Goal: Check status: Check status

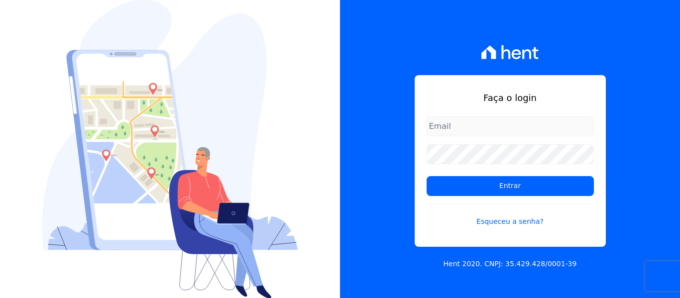
click at [461, 133] on input "email" at bounding box center [510, 127] width 167 height 20
type input "joao@grupovitoriasp.com.br"
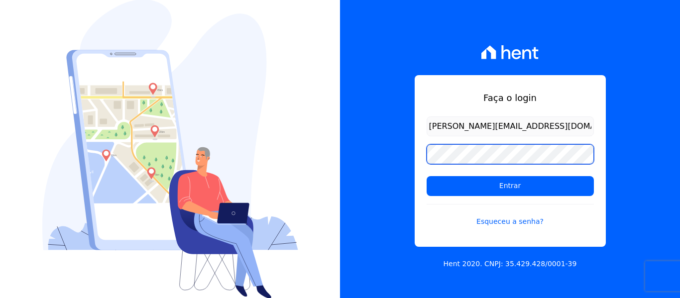
click at [427, 176] on input "Entrar" at bounding box center [510, 186] width 167 height 20
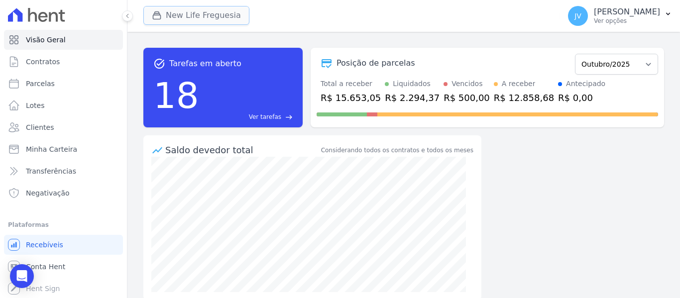
click at [224, 14] on button "New Life Freguesia" at bounding box center [196, 15] width 106 height 19
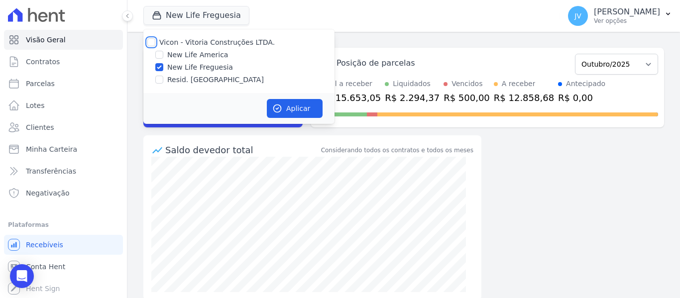
click at [151, 43] on input "Vicon - Vitoria Construções LTDA." at bounding box center [151, 42] width 8 height 8
checkbox input "true"
click at [285, 107] on button "Aplicar" at bounding box center [295, 108] width 56 height 19
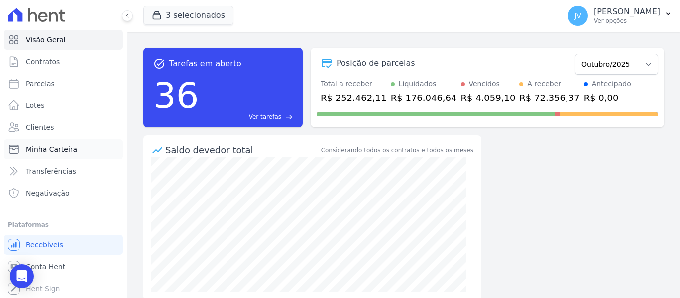
click at [45, 147] on span "Minha Carteira" at bounding box center [51, 149] width 51 height 10
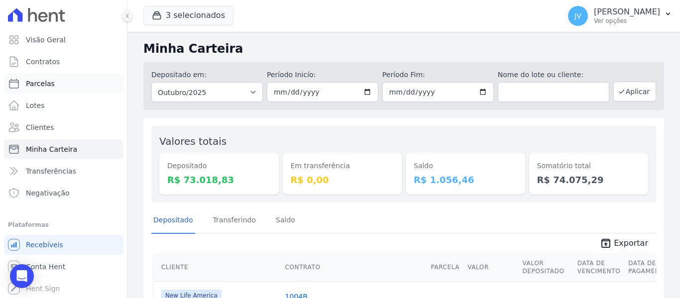
click at [41, 87] on span "Parcelas" at bounding box center [40, 84] width 29 height 10
select select
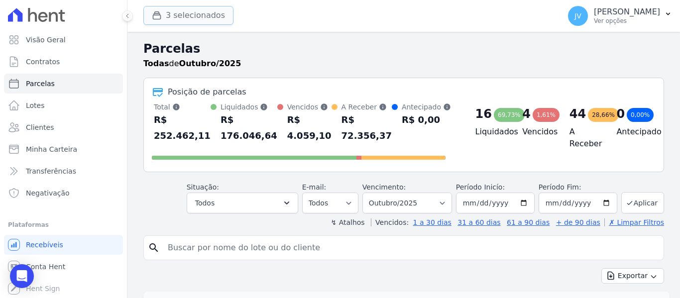
click at [202, 23] on button "3 selecionados" at bounding box center [188, 15] width 90 height 19
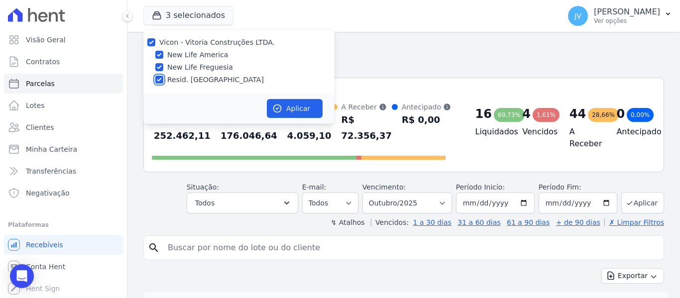
click at [156, 79] on input "Resid. [GEOGRAPHIC_DATA]" at bounding box center [159, 80] width 8 height 8
checkbox input "false"
click at [155, 66] on div "New Life Freguesia" at bounding box center [238, 67] width 191 height 10
click at [163, 67] on div "New Life Freguesia" at bounding box center [238, 67] width 191 height 10
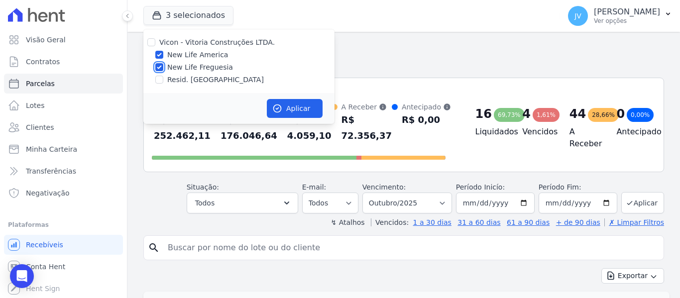
click at [160, 67] on input "New Life Freguesia" at bounding box center [159, 67] width 8 height 8
checkbox input "false"
click at [302, 113] on button "Aplicar" at bounding box center [295, 108] width 56 height 19
select select
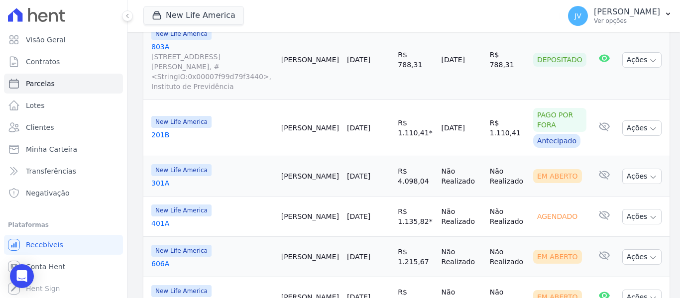
scroll to position [1428, 0]
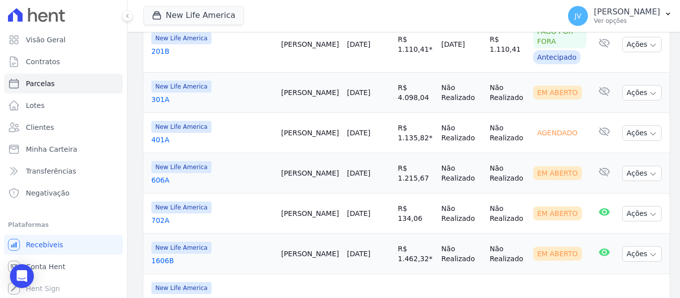
select select
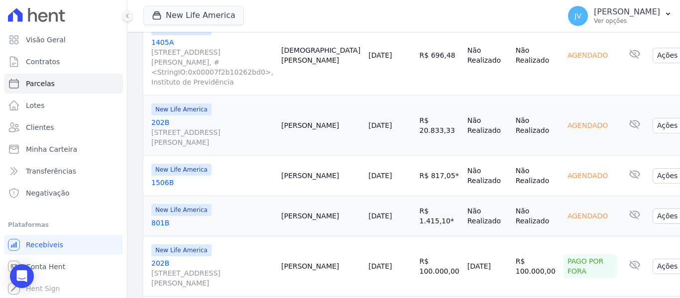
scroll to position [1130, 0]
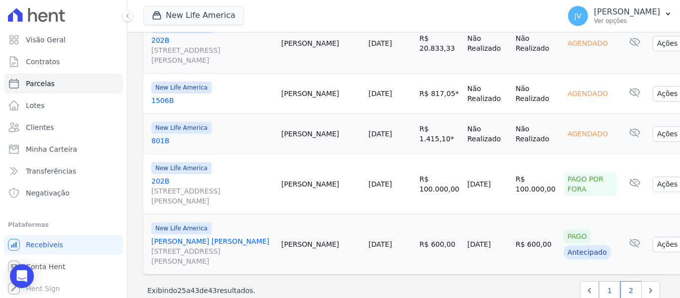
click at [608, 281] on link "1" at bounding box center [609, 290] width 21 height 19
select select
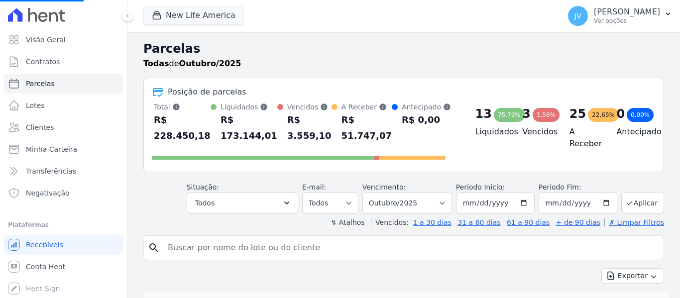
select select
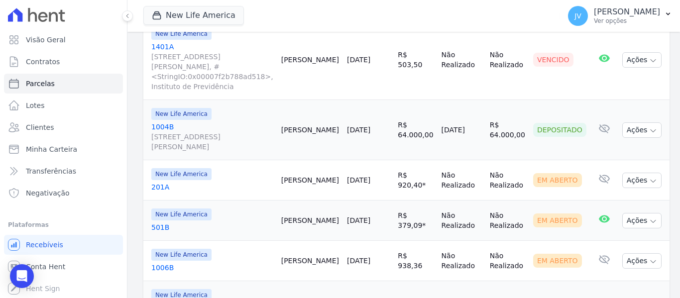
scroll to position [398, 0]
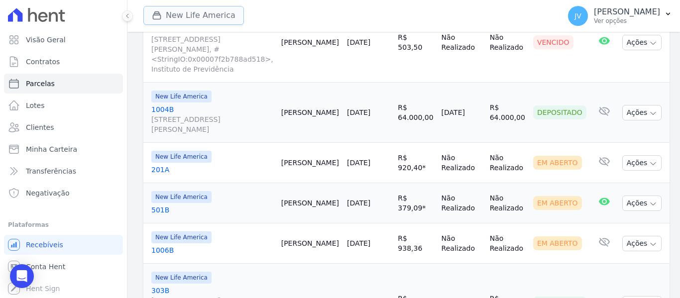
click at [200, 10] on button "New Life America" at bounding box center [193, 15] width 101 height 19
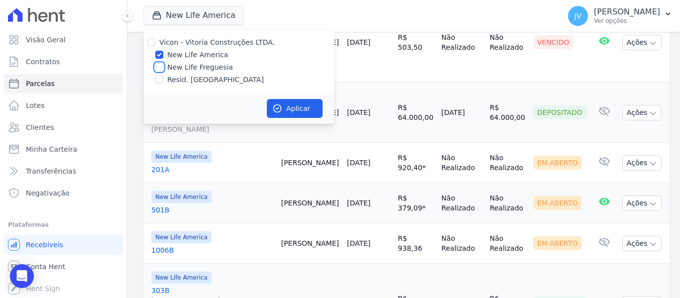
click at [156, 65] on input "New Life Freguesia" at bounding box center [159, 67] width 8 height 8
checkbox input "true"
click at [158, 52] on input "New Life America" at bounding box center [159, 55] width 8 height 8
checkbox input "false"
click at [300, 109] on button "Aplicar" at bounding box center [295, 108] width 56 height 19
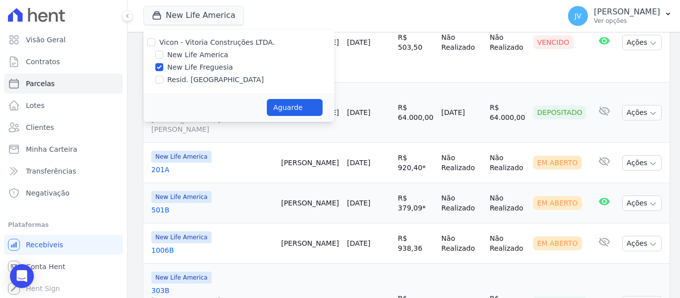
select select
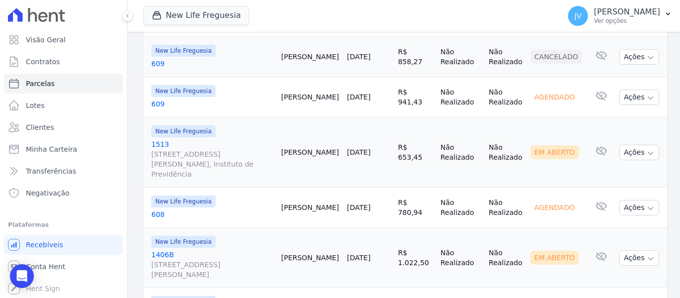
scroll to position [896, 0]
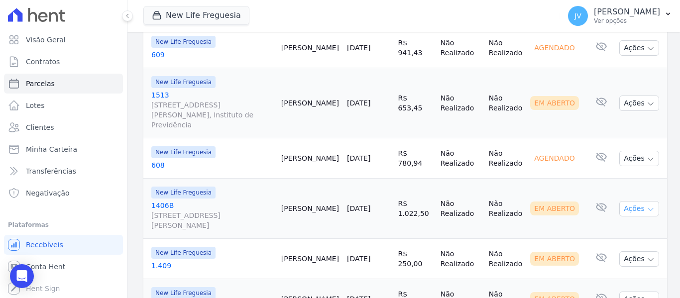
click at [619, 201] on button "Ações" at bounding box center [639, 208] width 40 height 15
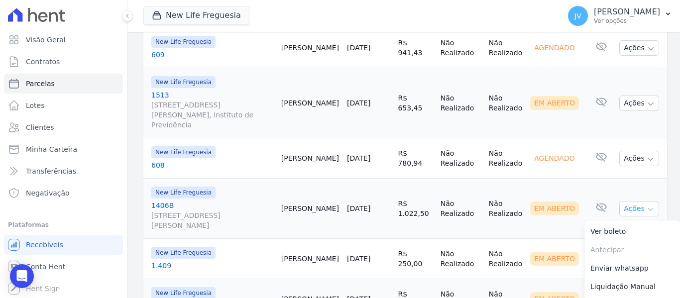
click at [619, 201] on button "Ações" at bounding box center [639, 208] width 40 height 15
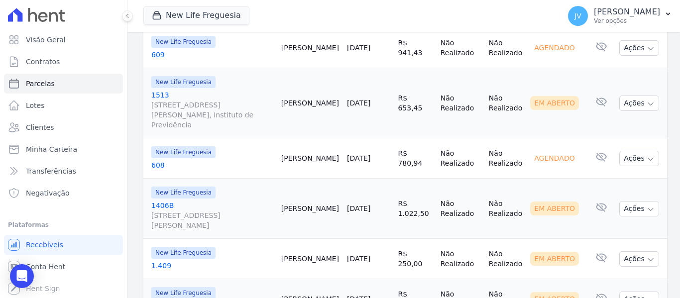
click at [363, 205] on link "[DATE]" at bounding box center [358, 209] width 23 height 8
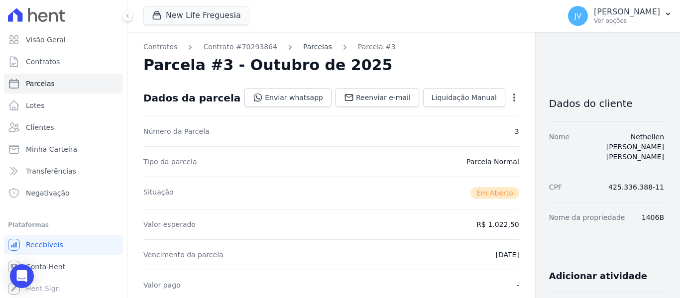
click at [308, 47] on link "Parcelas" at bounding box center [317, 47] width 29 height 10
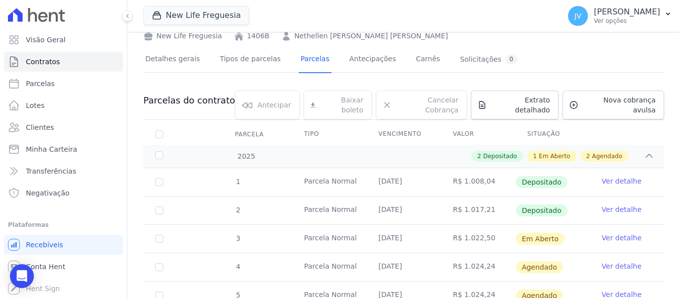
scroll to position [130, 0]
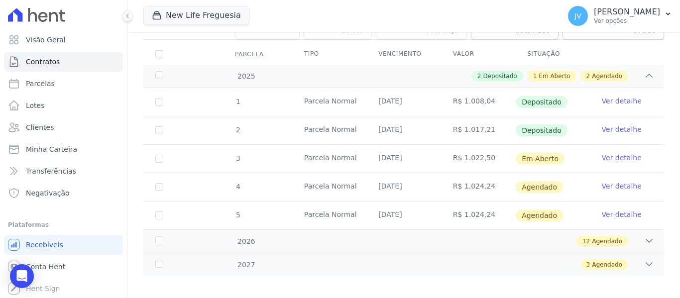
click at [613, 153] on link "Ver detalhe" at bounding box center [622, 158] width 40 height 10
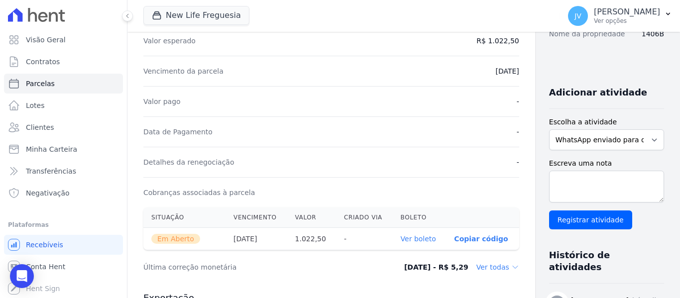
scroll to position [249, 0]
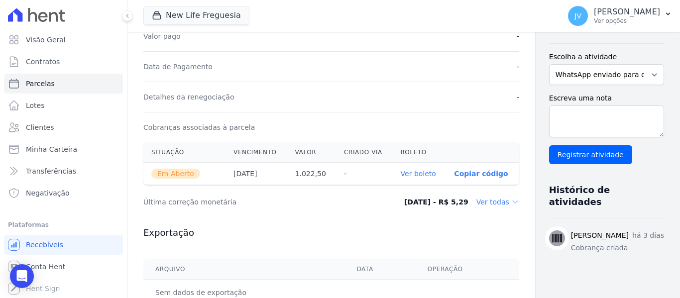
click at [402, 171] on link "Ver boleto" at bounding box center [418, 174] width 35 height 8
